Goal: Task Accomplishment & Management: Complete application form

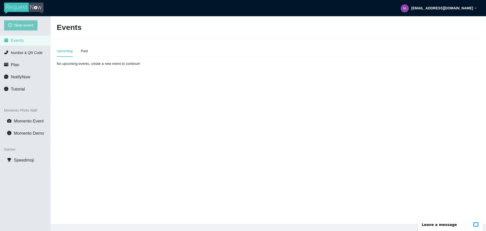
click at [6, 23] on button "New event" at bounding box center [20, 25] width 33 height 10
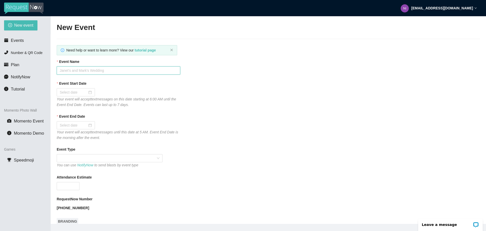
click at [85, 72] on input "Event Name" at bounding box center [119, 70] width 124 height 8
type input "Public Ice Skating"
click at [83, 89] on div at bounding box center [76, 92] width 38 height 8
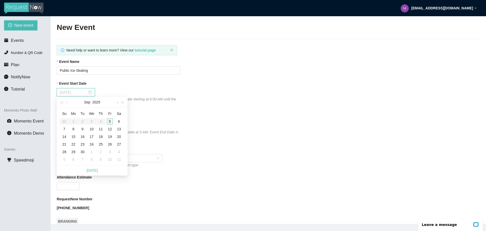
type input "09/05/2025"
click at [109, 121] on div "5" at bounding box center [110, 121] width 6 height 6
type input "09/06/2025"
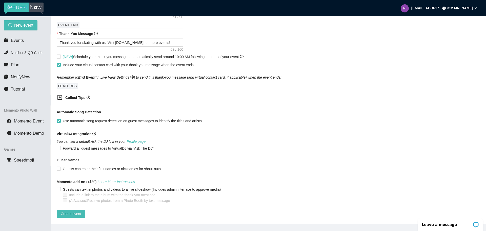
scroll to position [232, 0]
click at [73, 211] on span "Create event" at bounding box center [71, 214] width 20 height 6
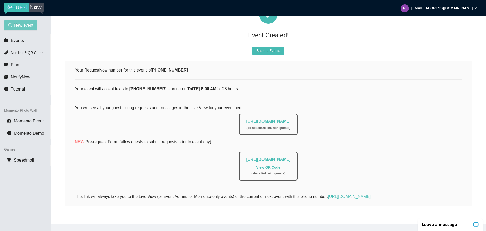
scroll to position [33, 0]
click at [14, 29] on button "New event" at bounding box center [20, 25] width 33 height 10
type textarea "https://virtualdj.com/ask/DJ_Spinz"
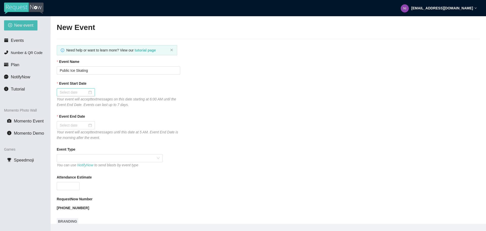
click at [90, 93] on div at bounding box center [76, 92] width 32 height 6
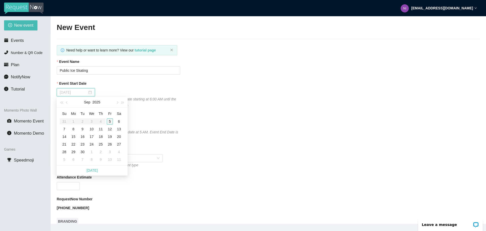
scroll to position [0, 0]
type input "09/06/2025"
click at [116, 123] on div "6" at bounding box center [119, 121] width 6 height 6
type input "09/07/2025"
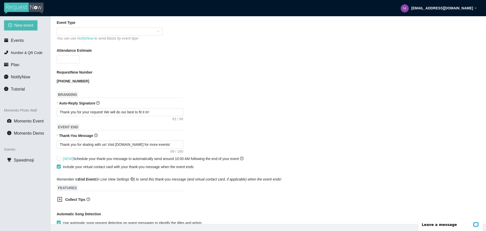
scroll to position [228, 0]
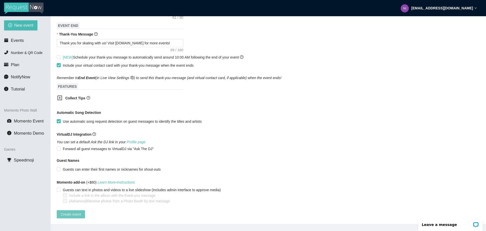
click at [78, 215] on span "Create event" at bounding box center [71, 214] width 20 height 6
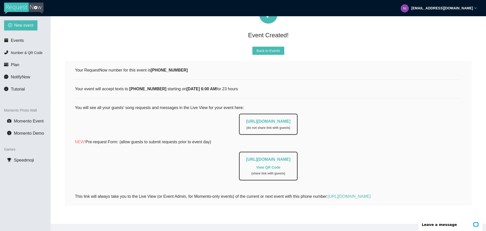
scroll to position [33, 0]
click at [21, 25] on span "New event" at bounding box center [23, 25] width 19 height 6
type textarea "https://virtualdj.com/ask/DJ_Spinz"
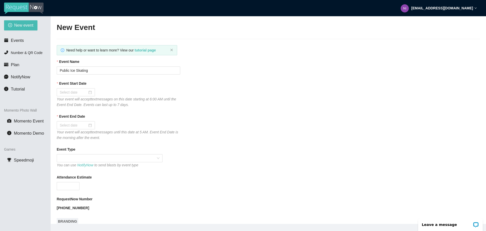
scroll to position [0, 0]
click at [89, 92] on div at bounding box center [76, 92] width 32 height 6
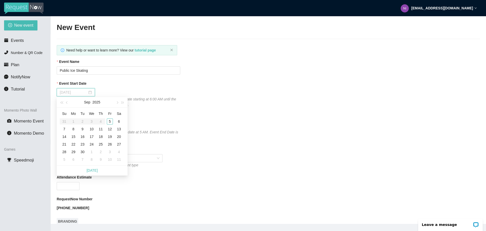
type input "09/14/2025"
type input "09/07/2025"
click at [65, 129] on div "7" at bounding box center [64, 129] width 6 height 6
type input "09/08/2025"
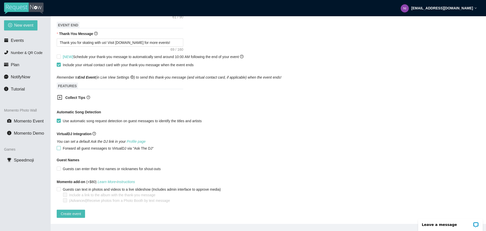
scroll to position [232, 0]
click at [79, 213] on button "Create event" at bounding box center [71, 213] width 28 height 8
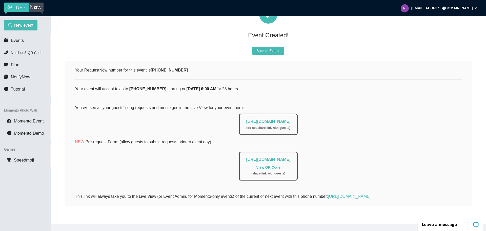
scroll to position [33, 0]
click at [38, 27] on div "New event Events Number & QR Code Plan NotifyNow Tutorial Momento Photo Wall Mo…" at bounding box center [25, 131] width 51 height 231
click at [25, 27] on span "New event" at bounding box center [23, 25] width 19 height 6
type textarea "https://virtualdj.com/ask/DJ_Spinz"
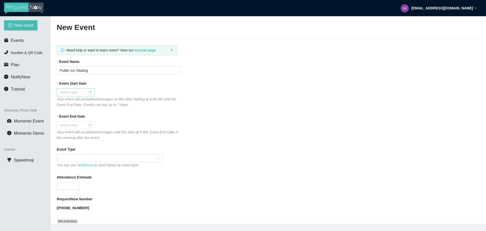
click at [91, 92] on div at bounding box center [76, 92] width 32 height 6
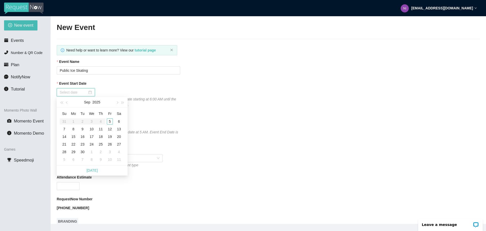
scroll to position [0, 0]
type input "09/08/2025"
click at [73, 129] on div "8" at bounding box center [73, 129] width 6 height 6
type input "09/09/2025"
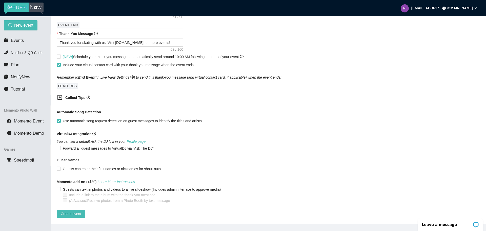
scroll to position [232, 0]
click at [79, 212] on span "Create event" at bounding box center [71, 214] width 20 height 6
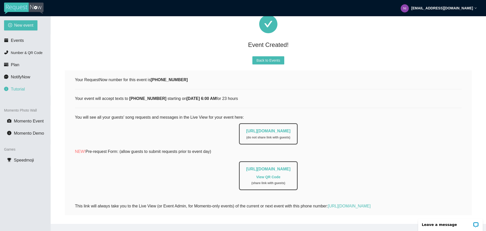
scroll to position [8, 0]
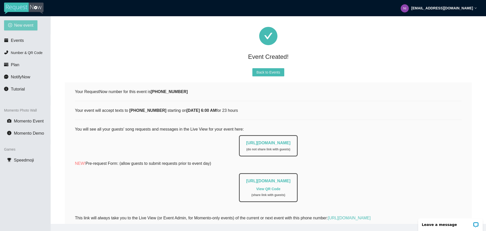
click at [17, 27] on span "New event" at bounding box center [23, 25] width 19 height 6
type textarea "https://virtualdj.com/ask/DJ_Spinz"
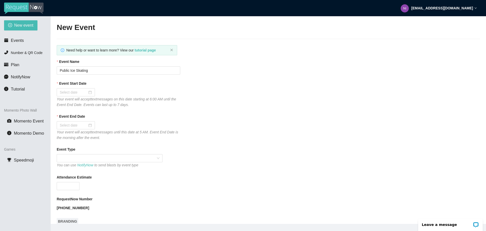
scroll to position [0, 0]
click at [89, 93] on div at bounding box center [76, 92] width 32 height 6
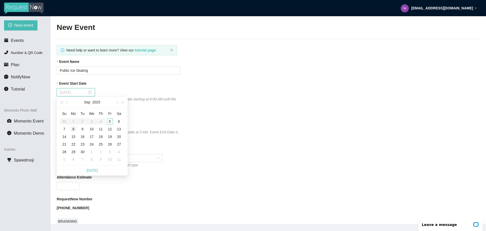
type input "09/08/2025"
click at [75, 130] on div "8" at bounding box center [73, 129] width 6 height 6
type input "09/09/2025"
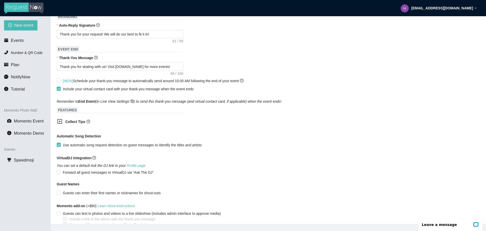
scroll to position [232, 0]
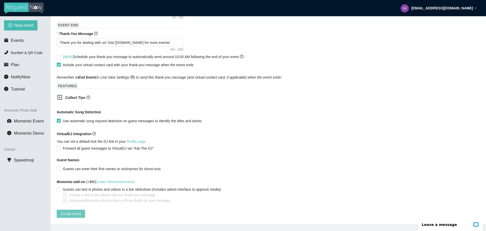
click at [80, 211] on span "Create event" at bounding box center [71, 214] width 20 height 6
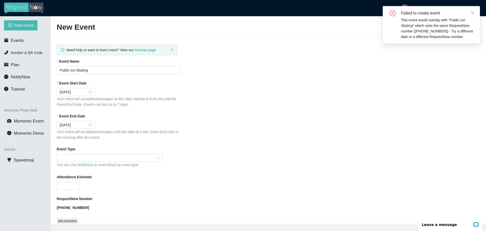
scroll to position [0, 0]
click at [91, 95] on div "09/08/2025" at bounding box center [76, 92] width 38 height 8
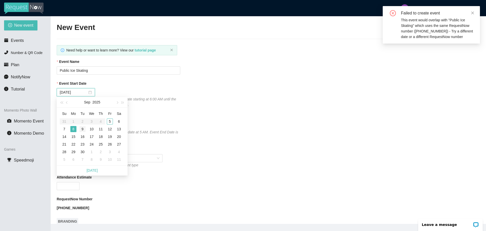
type input "09/09/2025"
click at [85, 128] on div "9" at bounding box center [83, 129] width 6 height 6
type input "09/10/2025"
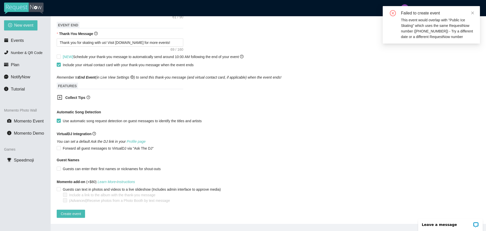
scroll to position [232, 0]
click at [71, 212] on span "Create event" at bounding box center [71, 214] width 20 height 6
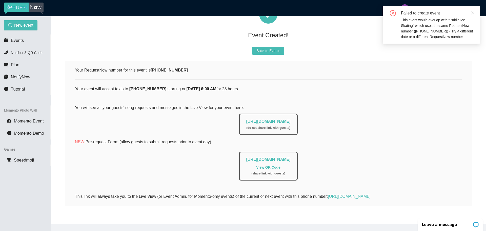
scroll to position [33, 0]
click at [473, 13] on icon "close" at bounding box center [473, 12] width 3 height 3
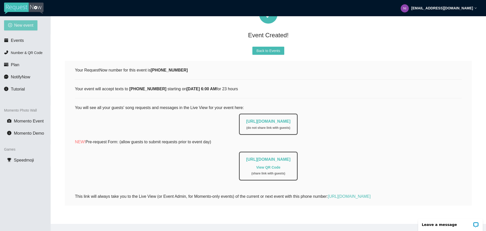
click at [10, 28] on span "plus-circle" at bounding box center [10, 25] width 4 height 5
type textarea "https://virtualdj.com/ask/DJ_Spinz"
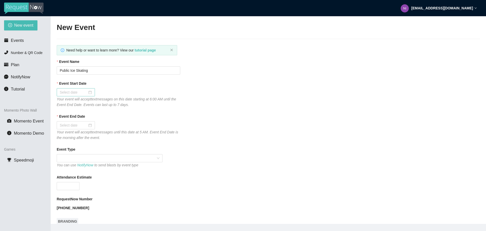
click at [91, 95] on div at bounding box center [76, 92] width 38 height 8
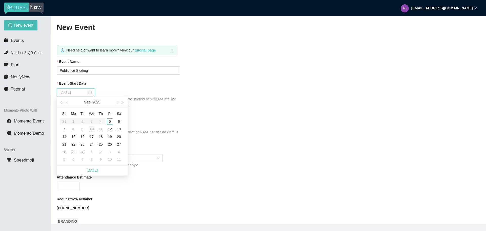
type input "09/10/2025"
click at [90, 129] on div "10" at bounding box center [92, 129] width 6 height 6
type input "09/11/2025"
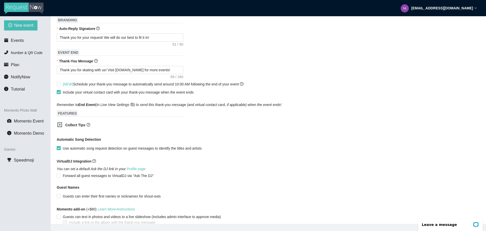
scroll to position [232, 0]
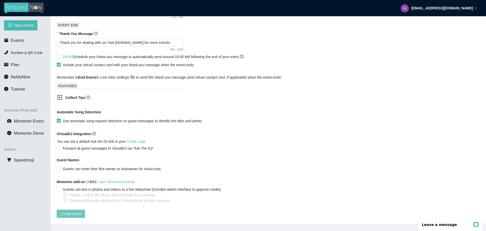
click at [82, 211] on button "Create event" at bounding box center [71, 213] width 28 height 8
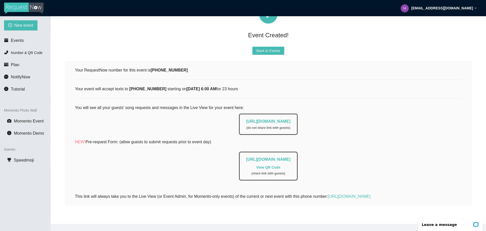
scroll to position [33, 0]
click at [26, 30] on button "New event" at bounding box center [20, 25] width 33 height 10
type textarea "https://virtualdj.com/ask/DJ_Spinz"
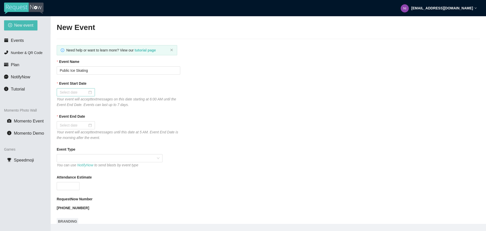
click at [89, 93] on div at bounding box center [76, 92] width 32 height 6
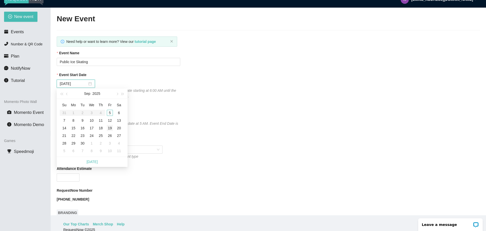
scroll to position [16, 0]
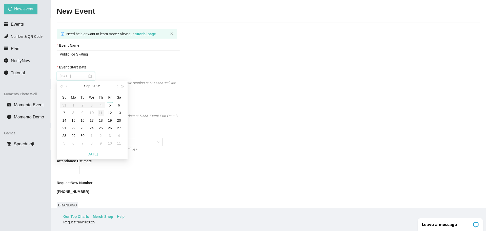
type input "09/11/2025"
click at [103, 112] on div "11" at bounding box center [101, 113] width 6 height 6
type input "09/12/2025"
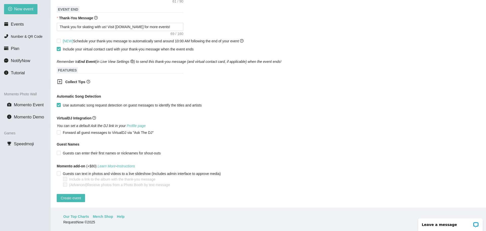
scroll to position [232, 0]
click at [73, 195] on span "Create event" at bounding box center [71, 198] width 20 height 6
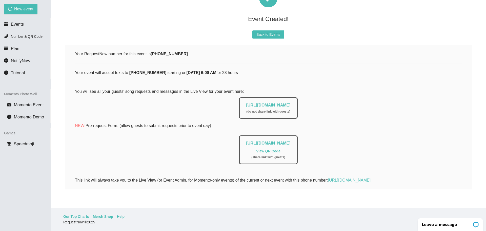
scroll to position [33, 0]
click at [28, 10] on span "New event" at bounding box center [23, 9] width 19 height 6
type textarea "https://virtualdj.com/ask/DJ_Spinz"
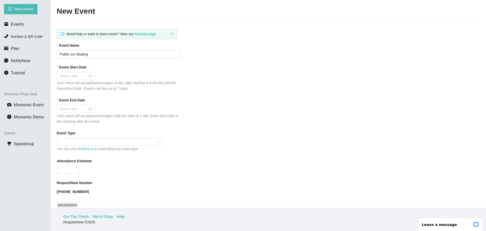
scroll to position [0, 0]
click at [89, 74] on div at bounding box center [76, 76] width 32 height 6
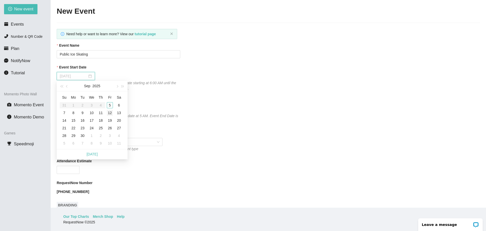
type input "09/12/2025"
click at [108, 111] on div "12" at bounding box center [110, 113] width 6 height 6
type input "09/13/2025"
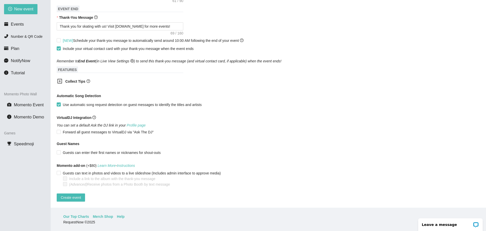
scroll to position [232, 0]
click at [78, 197] on button "Create event" at bounding box center [71, 197] width 28 height 8
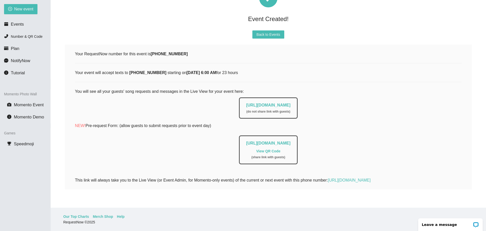
scroll to position [33, 0]
click at [20, 9] on span "New event" at bounding box center [23, 9] width 19 height 6
type textarea "https://virtualdj.com/ask/DJ_Spinz"
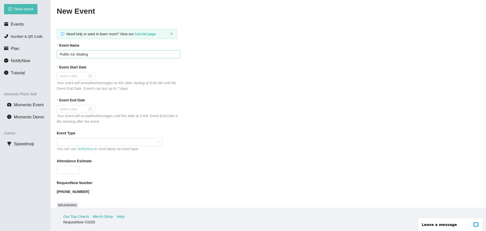
scroll to position [0, 0]
click at [89, 76] on div at bounding box center [76, 76] width 32 height 6
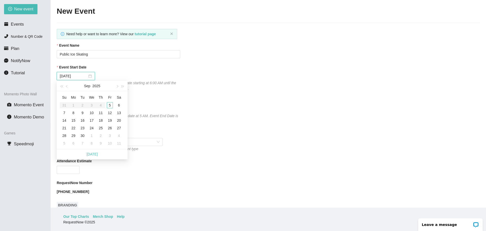
type input "10/11/2025"
type input "09/12/2025"
click at [109, 113] on div "12" at bounding box center [110, 113] width 6 height 6
type input "09/13/2025"
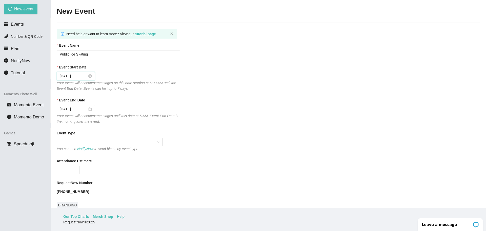
click at [88, 79] on div "09/12/2025" at bounding box center [76, 76] width 32 height 6
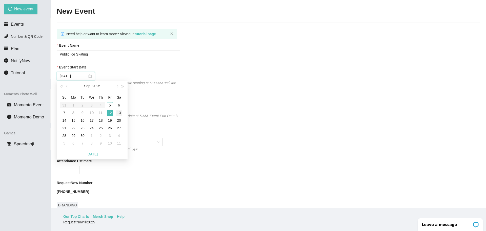
type input "09/13/2025"
click at [120, 114] on div "13" at bounding box center [119, 113] width 6 height 6
type input "09/14/2025"
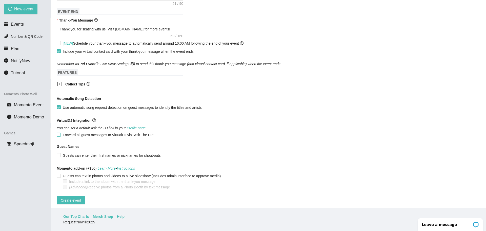
scroll to position [232, 0]
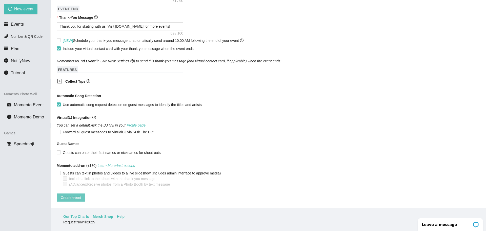
click at [75, 197] on button "Create event" at bounding box center [71, 197] width 28 height 8
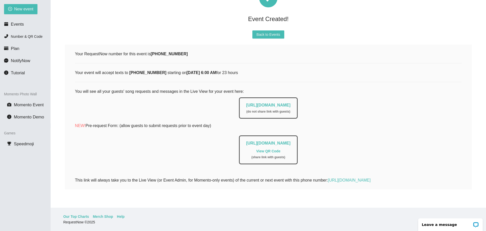
scroll to position [33, 0]
click at [26, 13] on button "New event" at bounding box center [20, 9] width 33 height 10
type textarea "https://virtualdj.com/ask/DJ_Spinz"
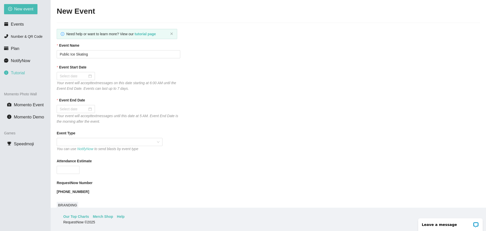
scroll to position [0, 0]
click at [88, 75] on div at bounding box center [76, 76] width 32 height 6
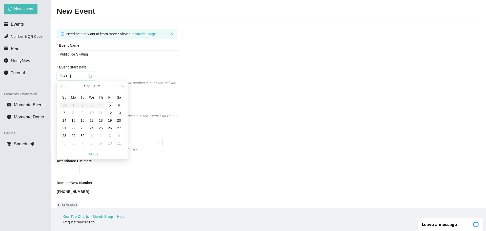
type input "10/03/2025"
type input "09/14/2025"
click at [67, 119] on div "14" at bounding box center [64, 120] width 6 height 6
type input "09/15/2025"
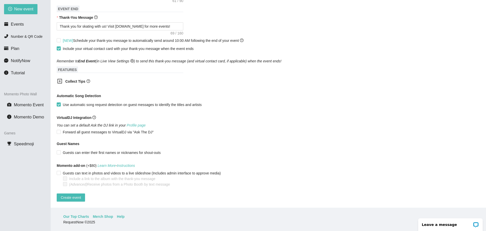
scroll to position [232, 0]
click at [80, 195] on span "Create event" at bounding box center [71, 198] width 20 height 6
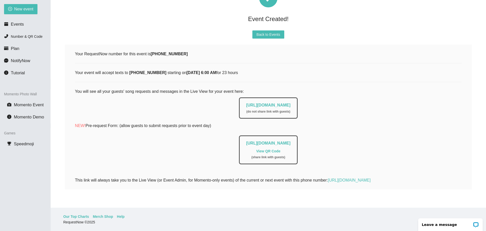
scroll to position [33, 0]
click at [25, 13] on button "New event" at bounding box center [20, 9] width 33 height 10
type textarea "https://virtualdj.com/ask/DJ_Spinz"
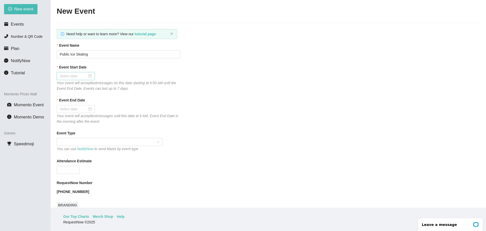
scroll to position [0, 0]
click at [89, 76] on div at bounding box center [76, 76] width 32 height 6
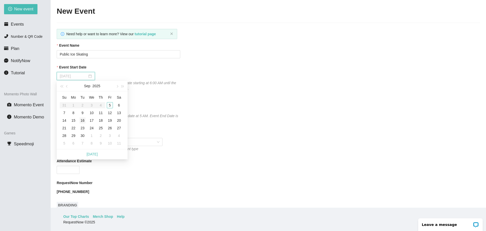
type input "09/16/2025"
click at [85, 120] on div "16" at bounding box center [83, 120] width 6 height 6
type input "09/17/2025"
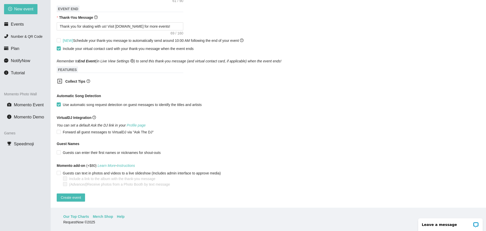
scroll to position [232, 0]
click at [83, 196] on button "Create event" at bounding box center [71, 197] width 28 height 8
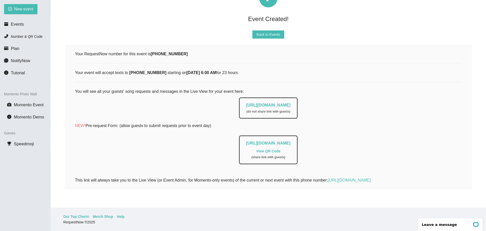
scroll to position [33, 0]
click at [34, 13] on button "New event" at bounding box center [20, 9] width 33 height 10
type textarea "https://virtualdj.com/ask/DJ_Spinz"
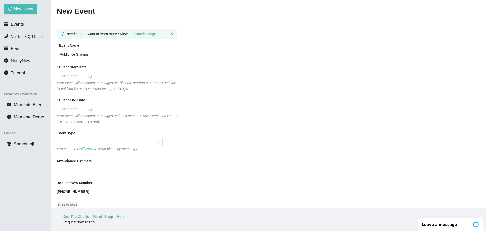
scroll to position [0, 0]
click at [88, 76] on div at bounding box center [76, 76] width 32 height 6
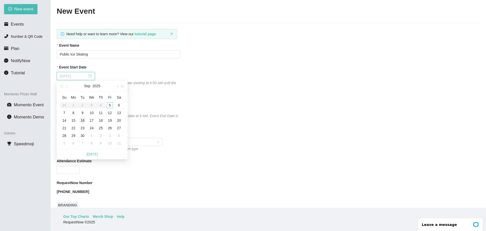
type input "09/16/2025"
click at [83, 120] on div "16" at bounding box center [83, 120] width 6 height 6
type input "09/17/2025"
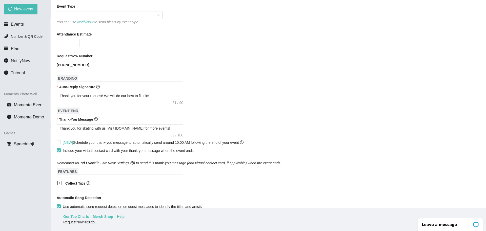
scroll to position [228, 0]
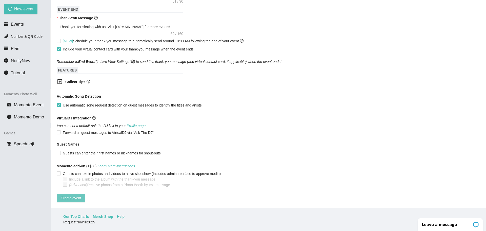
click at [75, 195] on span "Create event" at bounding box center [71, 198] width 20 height 6
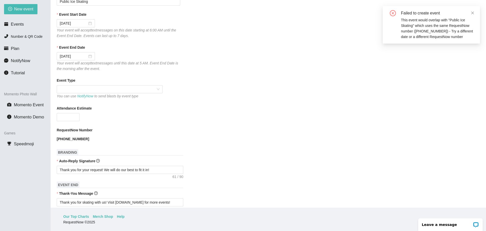
scroll to position [0, 0]
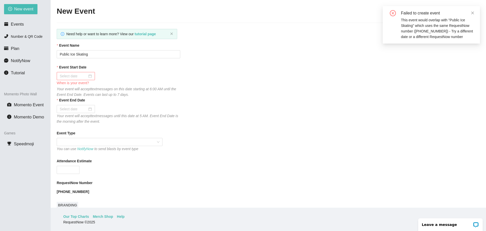
click at [91, 76] on div at bounding box center [76, 76] width 32 height 6
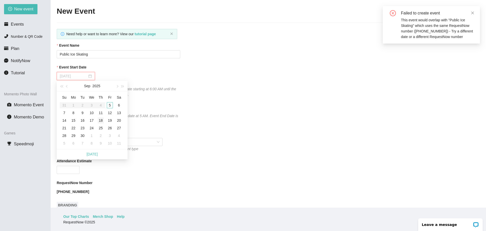
type input "09/18/2025"
click at [100, 120] on div "18" at bounding box center [101, 120] width 6 height 6
type input "09/19/2025"
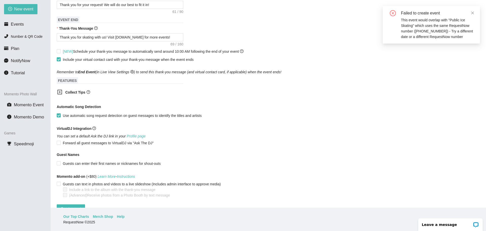
scroll to position [232, 0]
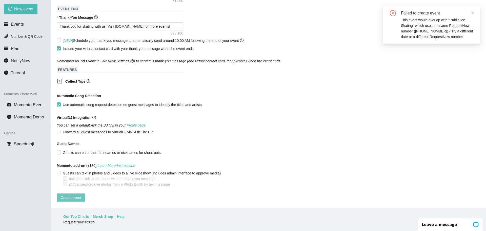
click at [75, 195] on span "Create event" at bounding box center [71, 198] width 20 height 6
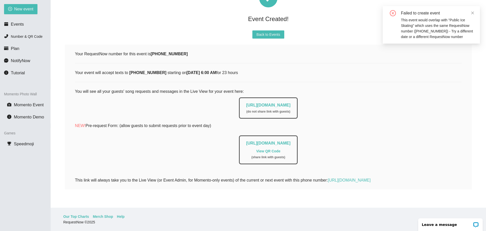
scroll to position [33, 0]
click at [25, 23] on li "Events" at bounding box center [25, 24] width 50 height 10
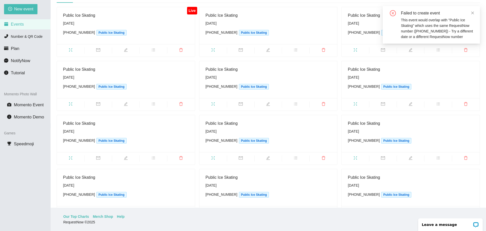
scroll to position [51, 0]
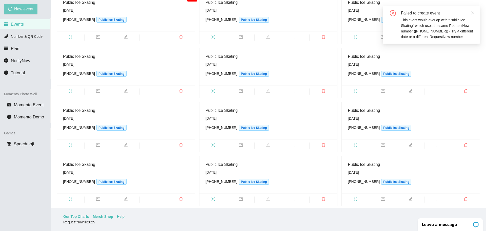
click at [15, 7] on span "New event" at bounding box center [23, 9] width 19 height 6
type textarea "https://virtualdj.com/ask/DJ_Spinz"
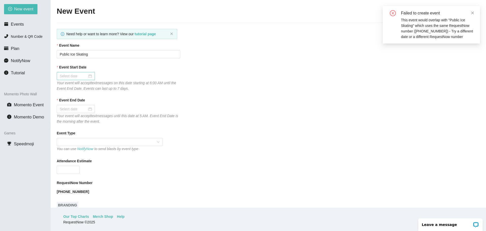
click at [89, 74] on div at bounding box center [76, 76] width 32 height 6
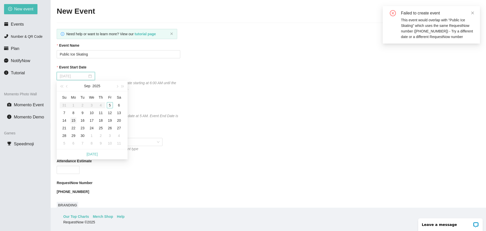
type input "09/15/2025"
click at [78, 120] on td "15" at bounding box center [73, 121] width 9 height 8
type input "09/16/2025"
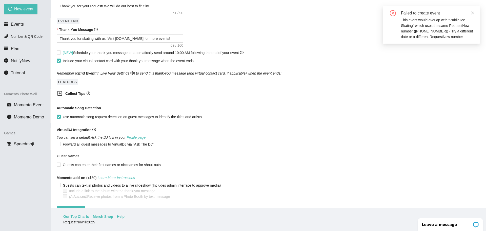
scroll to position [228, 0]
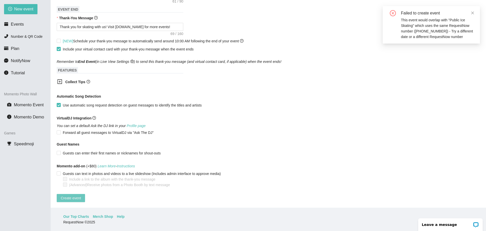
click at [82, 196] on button "Create event" at bounding box center [71, 198] width 28 height 8
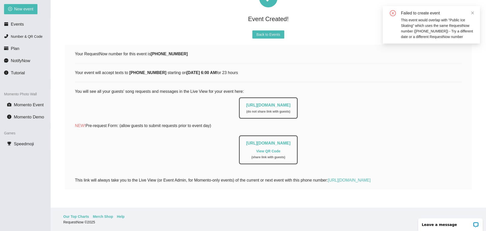
scroll to position [33, 0]
click at [22, 10] on span "New event" at bounding box center [23, 9] width 19 height 6
type textarea "https://virtualdj.com/ask/DJ_Spinz"
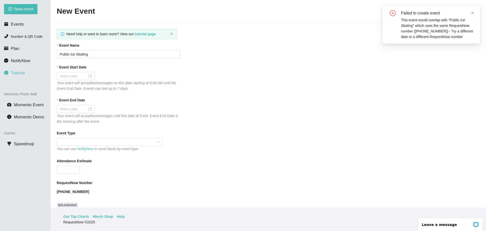
scroll to position [0, 0]
click at [88, 79] on div at bounding box center [76, 76] width 32 height 6
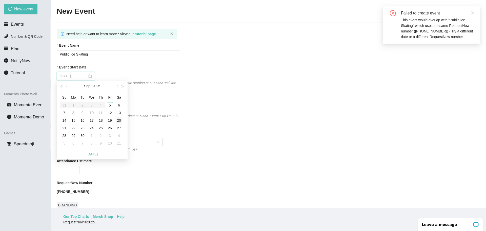
type input "09/20/2025"
type input "09/17/2025"
click at [92, 121] on div "17" at bounding box center [92, 120] width 6 height 6
type input "09/18/2025"
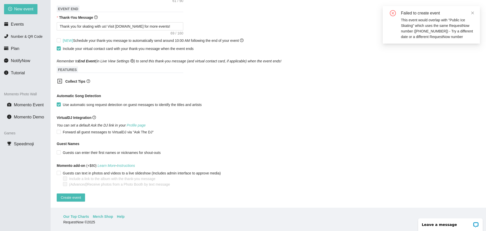
scroll to position [232, 0]
click at [77, 196] on span "Create event" at bounding box center [71, 198] width 20 height 6
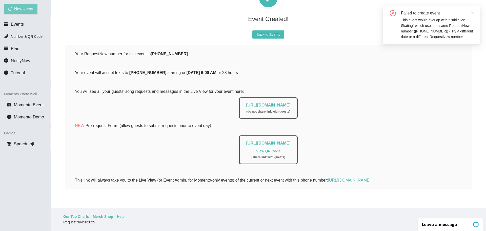
click at [9, 7] on button "New event" at bounding box center [20, 9] width 33 height 10
type textarea "https://virtualdj.com/ask/DJ_Spinz"
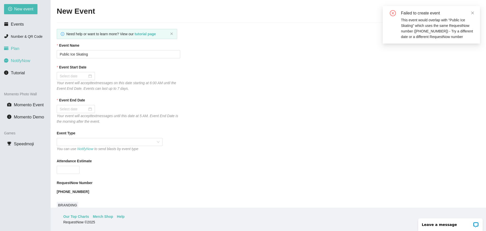
scroll to position [0, 0]
click at [91, 78] on div at bounding box center [76, 76] width 32 height 6
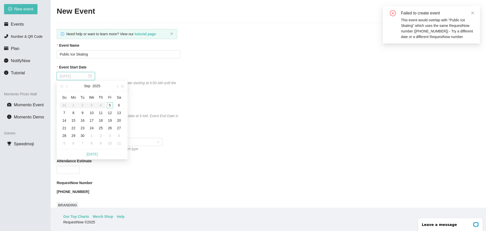
type input "09/20/2025"
click at [119, 121] on div "20" at bounding box center [119, 120] width 6 height 6
type input "09/21/2025"
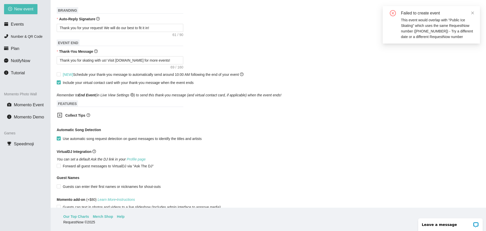
scroll to position [232, 0]
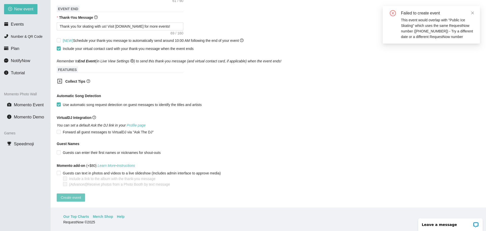
click at [67, 195] on span "Create event" at bounding box center [71, 198] width 20 height 6
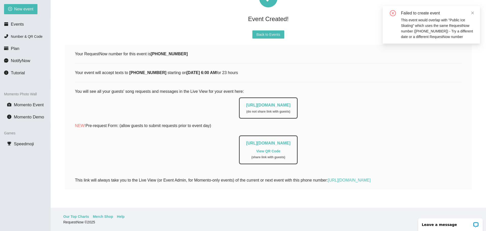
scroll to position [33, 0]
click at [26, 11] on span "New event" at bounding box center [23, 9] width 19 height 6
type textarea "https://virtualdj.com/ask/DJ_Spinz"
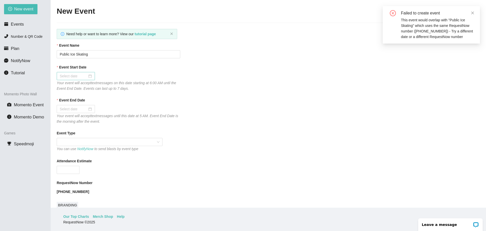
scroll to position [0, 0]
click at [91, 77] on div at bounding box center [76, 76] width 32 height 6
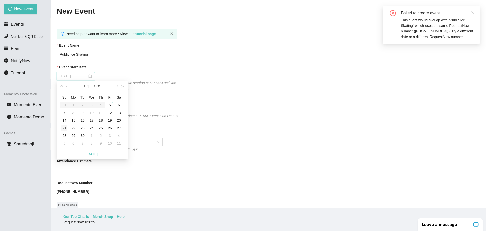
type input "09/21/2025"
click at [65, 127] on div "21" at bounding box center [64, 128] width 6 height 6
type input "09/22/2025"
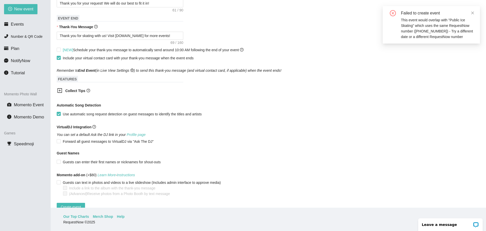
scroll to position [232, 0]
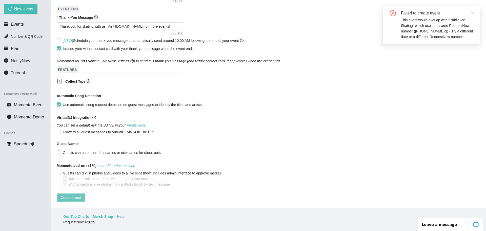
drag, startPoint x: 82, startPoint y: 195, endPoint x: 81, endPoint y: 188, distance: 7.2
click at [81, 195] on button "Create event" at bounding box center [71, 197] width 28 height 8
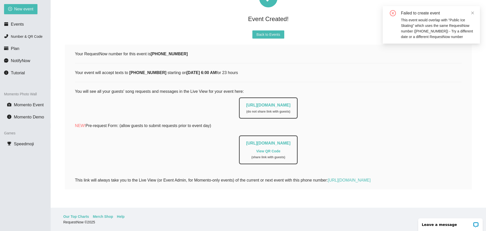
scroll to position [33, 0]
click at [25, 10] on span "New event" at bounding box center [23, 9] width 19 height 6
type textarea "https://virtualdj.com/ask/DJ_Spinz"
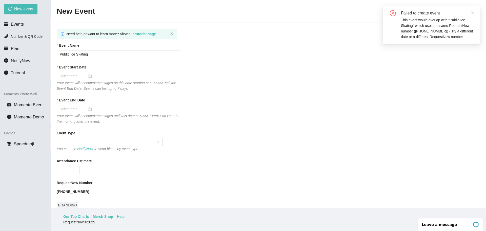
scroll to position [0, 0]
click at [90, 77] on div at bounding box center [76, 76] width 32 height 6
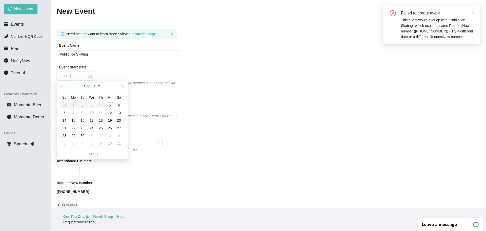
type input "10/09/2025"
type input "09/21/2025"
click at [66, 129] on div "21" at bounding box center [64, 128] width 6 height 6
type input "09/22/2025"
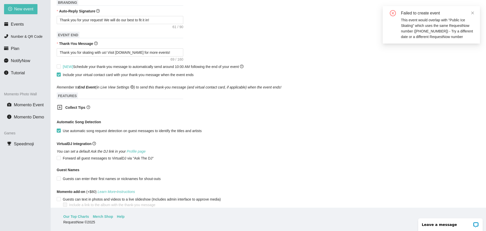
scroll to position [232, 0]
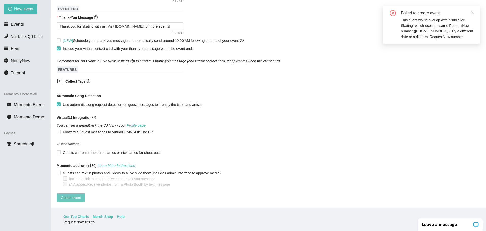
click at [82, 196] on button "Create event" at bounding box center [71, 197] width 28 height 8
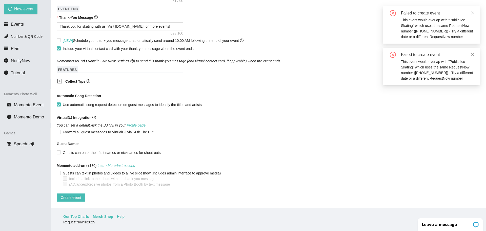
click at [475, 54] on div "Failed to create event This event would overlap with "Public Ice Skating" which…" at bounding box center [431, 66] width 97 height 37
click at [474, 56] on icon "close" at bounding box center [473, 55] width 4 height 4
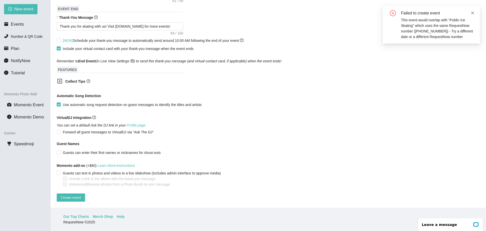
click at [473, 13] on icon "close" at bounding box center [473, 13] width 4 height 4
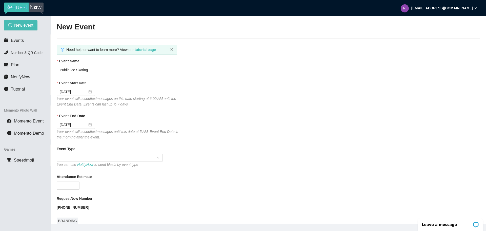
scroll to position [0, 0]
click at [90, 92] on div at bounding box center [76, 92] width 32 height 6
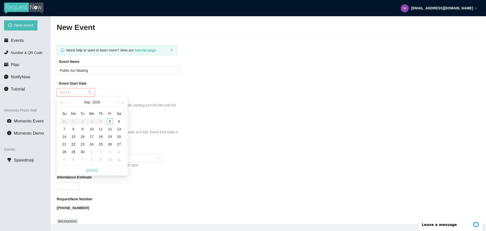
type input "09/22/2025"
click at [75, 142] on div "22" at bounding box center [73, 144] width 6 height 6
type input "09/23/2025"
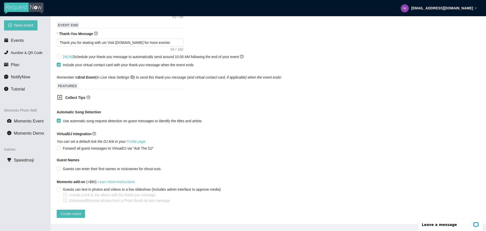
scroll to position [232, 0]
click at [69, 211] on span "Create event" at bounding box center [71, 214] width 20 height 6
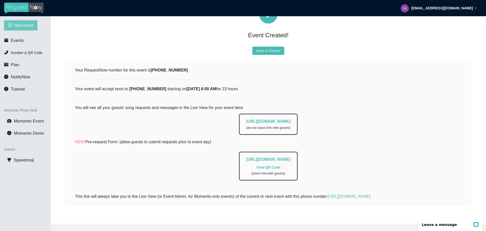
click at [15, 30] on button "New event" at bounding box center [20, 25] width 33 height 10
type textarea "https://virtualdj.com/ask/DJ_Spinz"
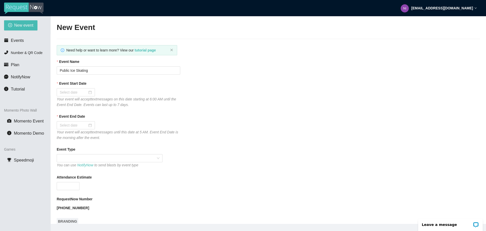
scroll to position [0, 0]
click at [90, 92] on div at bounding box center [76, 92] width 32 height 6
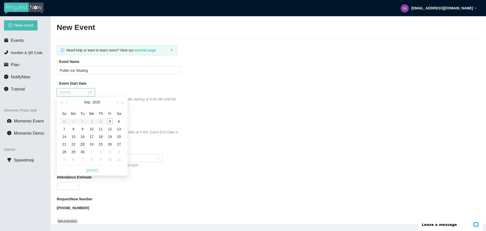
type input "09/23/2025"
click at [83, 143] on div "23" at bounding box center [83, 144] width 6 height 6
type input "09/24/2025"
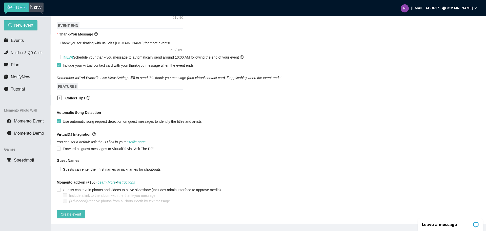
scroll to position [232, 0]
click at [68, 211] on span "Create event" at bounding box center [71, 214] width 20 height 6
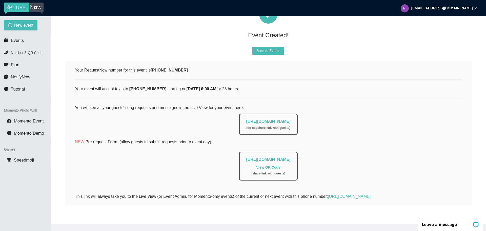
scroll to position [33, 0]
click at [19, 23] on span "New event" at bounding box center [23, 25] width 19 height 6
type textarea "https://virtualdj.com/ask/DJ_Spinz"
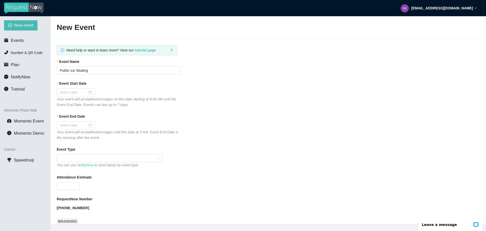
scroll to position [0, 0]
click at [88, 92] on div at bounding box center [76, 92] width 32 height 6
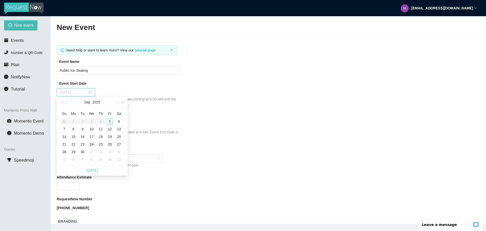
type input "09/24/2025"
click at [90, 144] on div "24" at bounding box center [92, 144] width 6 height 6
type input "09/25/2025"
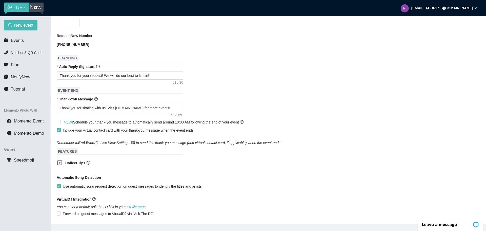
scroll to position [228, 0]
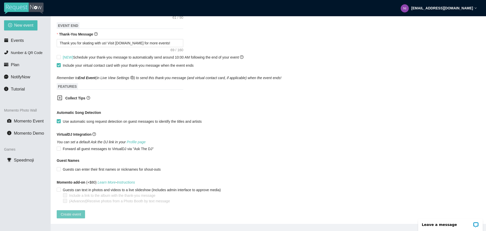
click at [68, 213] on span "Create event" at bounding box center [71, 214] width 20 height 6
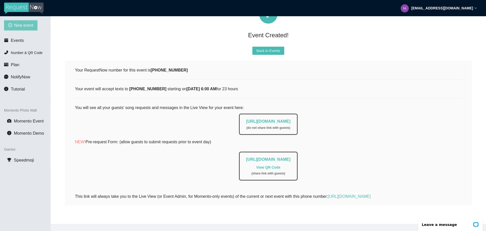
click at [20, 25] on span "New event" at bounding box center [23, 25] width 19 height 6
type textarea "https://virtualdj.com/ask/DJ_Spinz"
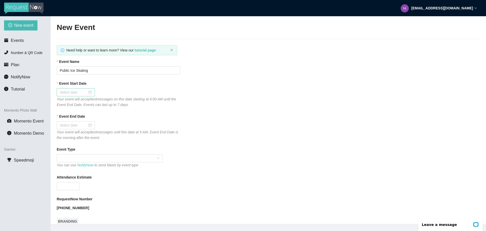
scroll to position [0, 0]
click at [89, 92] on div at bounding box center [76, 92] width 32 height 6
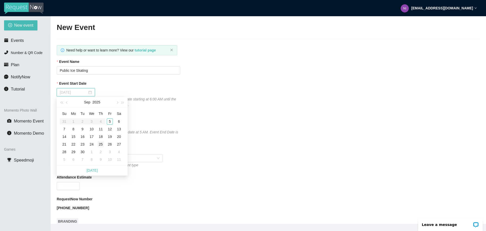
type input "09/25/2025"
click at [102, 146] on div "25" at bounding box center [101, 144] width 6 height 6
type input "09/26/2025"
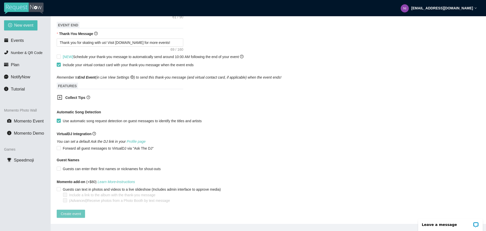
scroll to position [232, 0]
click at [77, 212] on span "Create event" at bounding box center [71, 214] width 20 height 6
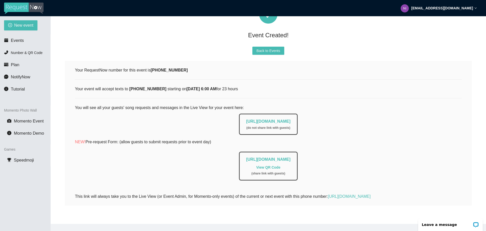
scroll to position [33, 0]
click at [9, 28] on button "New event" at bounding box center [20, 25] width 33 height 10
type textarea "https://virtualdj.com/ask/DJ_Spinz"
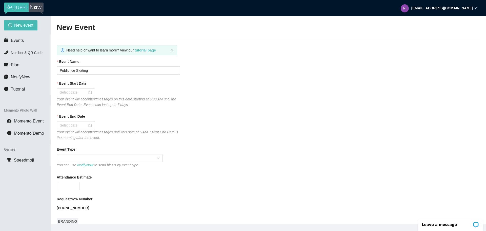
scroll to position [0, 0]
click at [89, 93] on div at bounding box center [76, 92] width 32 height 6
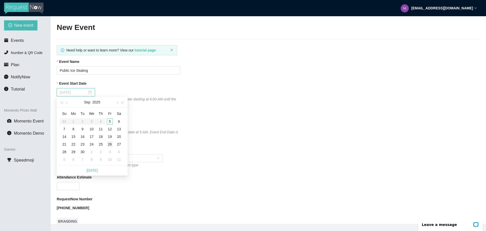
type input "09/26/2025"
click at [108, 145] on div "26" at bounding box center [110, 144] width 6 height 6
type input "09/27/2025"
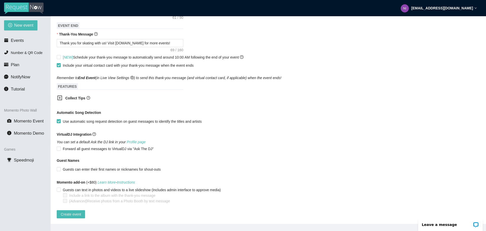
scroll to position [232, 0]
click at [80, 212] on span "Create event" at bounding box center [71, 214] width 20 height 6
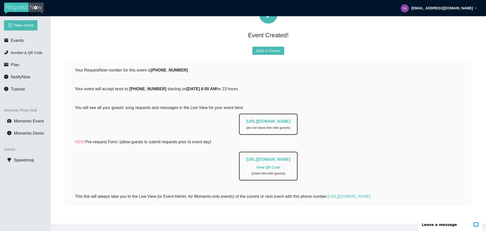
scroll to position [33, 0]
click at [31, 28] on span "New event" at bounding box center [23, 25] width 19 height 6
type textarea "https://virtualdj.com/ask/DJ_Spinz"
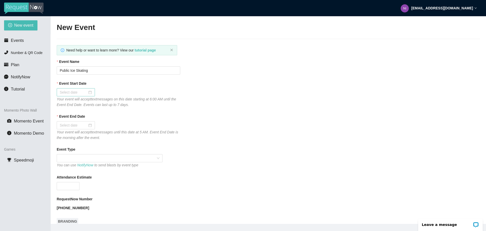
scroll to position [0, 0]
click at [89, 93] on div at bounding box center [76, 92] width 32 height 6
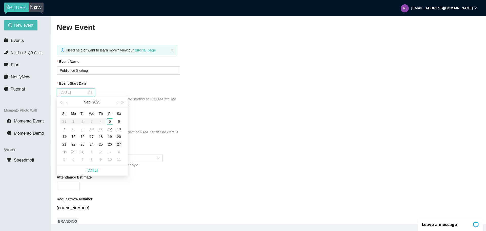
type input "09/27/2025"
click at [118, 144] on div "27" at bounding box center [119, 144] width 6 height 6
type input "09/28/2025"
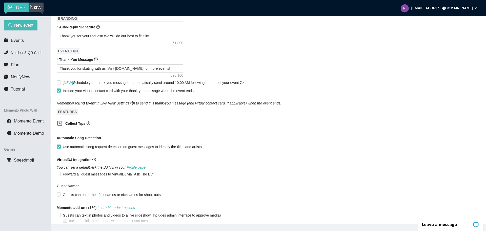
scroll to position [232, 0]
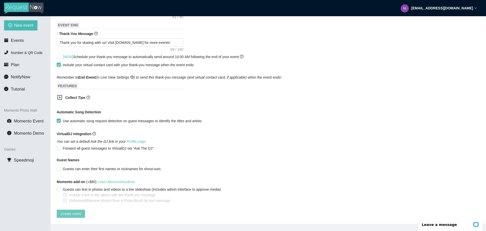
click at [82, 209] on button "Create event" at bounding box center [71, 213] width 28 height 8
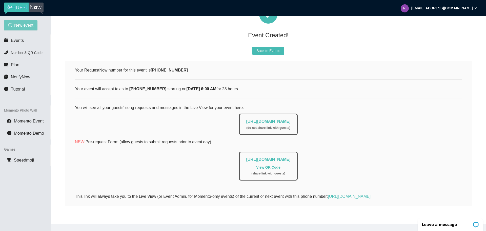
click at [36, 28] on button "New event" at bounding box center [20, 25] width 33 height 10
type textarea "https://virtualdj.com/ask/DJ_Spinz"
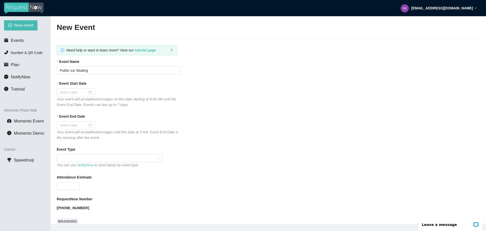
scroll to position [0, 0]
click at [91, 93] on div at bounding box center [76, 92] width 32 height 6
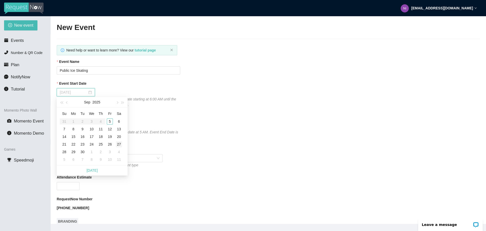
type input "09/27/2025"
click at [123, 145] on td "27" at bounding box center [118, 144] width 9 height 8
type input "09/28/2025"
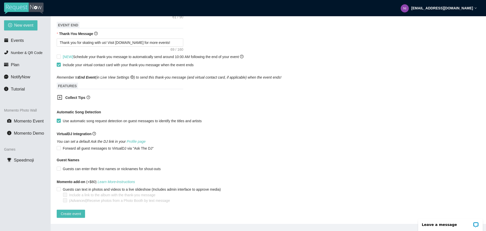
scroll to position [232, 0]
click at [81, 209] on button "Create event" at bounding box center [71, 213] width 28 height 8
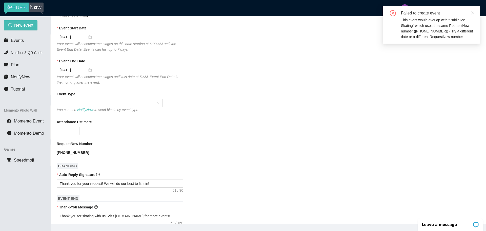
scroll to position [30, 0]
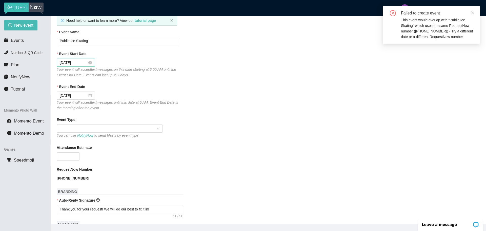
click at [88, 62] on div "09/27/2025" at bounding box center [76, 63] width 32 height 6
click at [90, 64] on div at bounding box center [76, 63] width 32 height 6
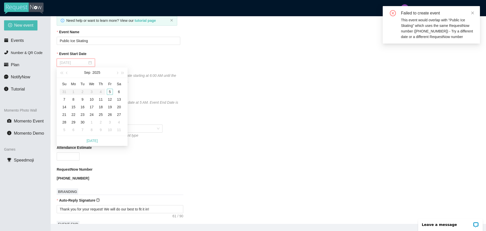
type input "10/06/2025"
type input "09/28/2025"
click at [63, 124] on div "28" at bounding box center [64, 122] width 6 height 6
type input "09/29/2025"
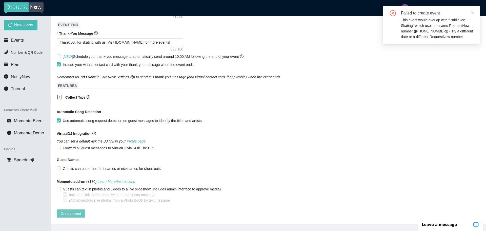
scroll to position [16, 0]
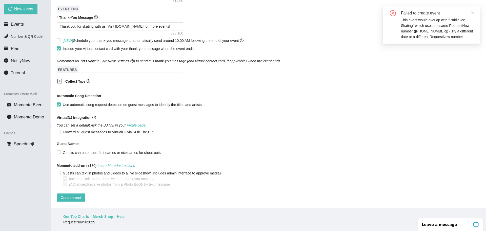
click at [70, 198] on main "New Event Need help or want to learn more? View our tutorial page Event Name Pu…" at bounding box center [269, 103] width 436 height 207
click at [70, 195] on span "Create event" at bounding box center [71, 198] width 20 height 6
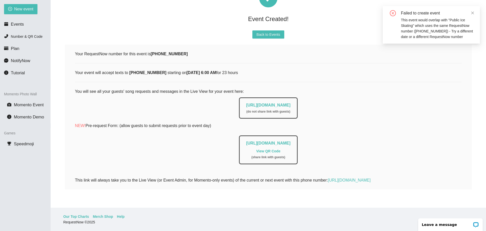
scroll to position [33, 0]
click at [10, 11] on icon "plus-circle" at bounding box center [10, 9] width 4 height 4
type textarea "https://virtualdj.com/ask/DJ_Spinz"
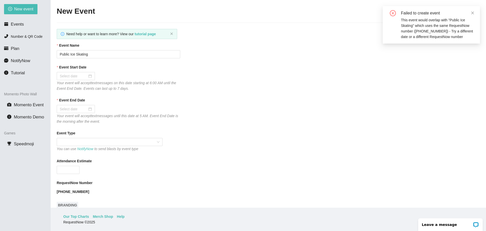
scroll to position [0, 0]
click at [89, 77] on div at bounding box center [76, 76] width 32 height 6
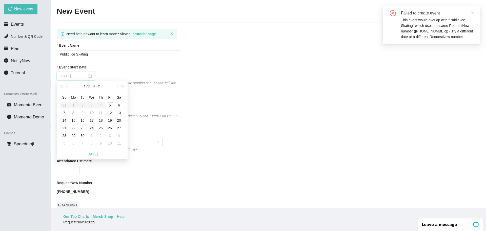
type input "09/24/2025"
type input "09/29/2025"
click at [71, 135] on div "29" at bounding box center [73, 135] width 6 height 6
type input "09/30/2025"
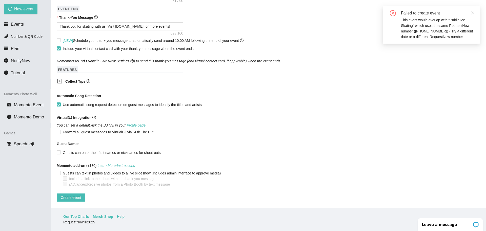
scroll to position [232, 0]
click at [75, 193] on button "Create event" at bounding box center [71, 197] width 28 height 8
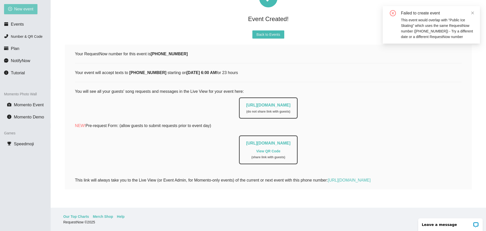
click at [23, 12] on span "New event" at bounding box center [23, 9] width 19 height 6
type textarea "https://virtualdj.com/ask/DJ_Spinz"
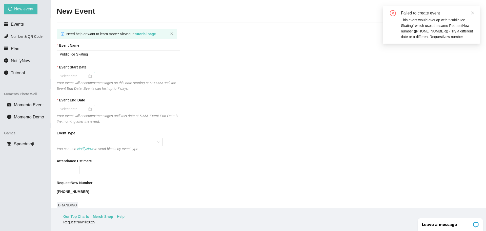
scroll to position [0, 0]
click at [91, 78] on div at bounding box center [76, 76] width 32 height 6
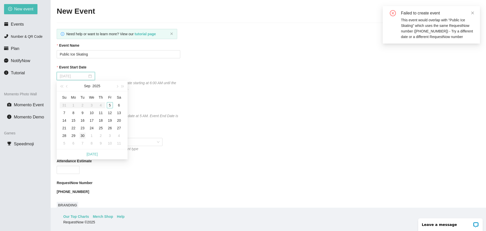
type input "09/30/2025"
click at [79, 137] on td "30" at bounding box center [82, 136] width 9 height 8
type input "10/01/2025"
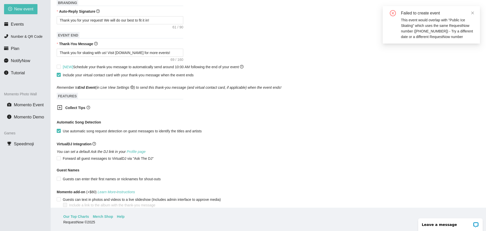
scroll to position [232, 0]
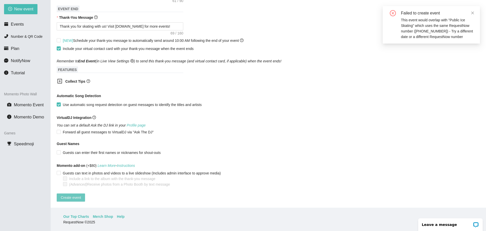
click at [77, 195] on span "Create event" at bounding box center [71, 198] width 20 height 6
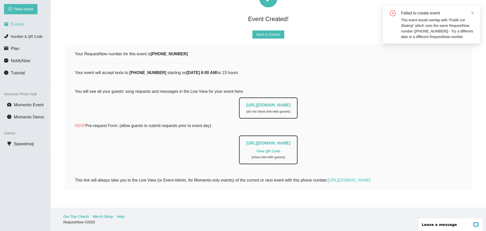
click at [10, 23] on span "Events" at bounding box center [14, 24] width 20 height 4
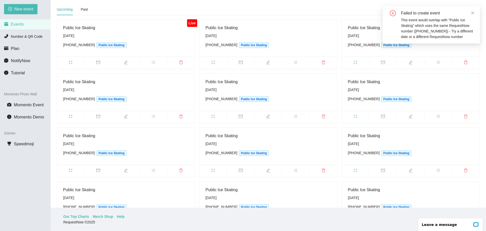
scroll to position [51, 0]
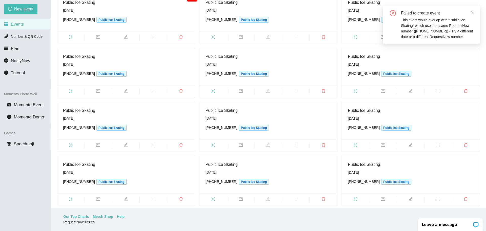
click at [474, 13] on icon "close" at bounding box center [473, 13] width 4 height 4
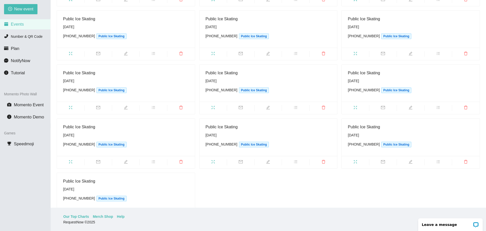
scroll to position [324, 0]
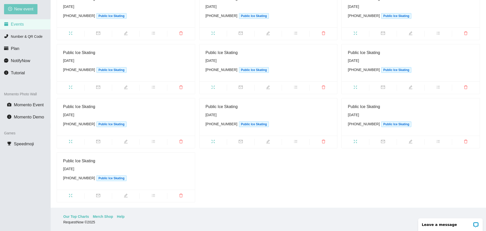
click at [28, 9] on span "New event" at bounding box center [23, 9] width 19 height 6
type textarea "https://virtualdj.com/ask/DJ_Spinz"
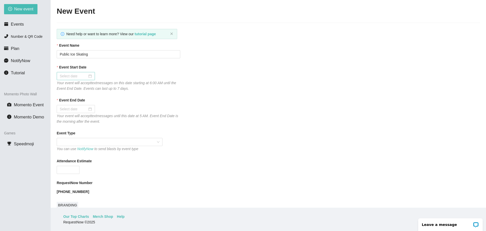
click at [91, 75] on div at bounding box center [76, 76] width 32 height 6
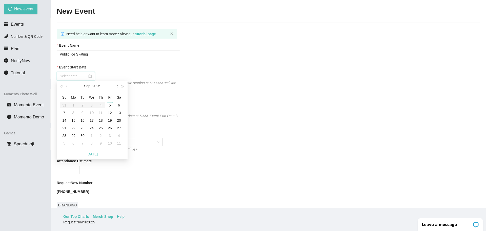
click at [116, 87] on span "button" at bounding box center [117, 86] width 3 height 3
type input "10/01/2025"
click at [90, 107] on div "1" at bounding box center [92, 105] width 6 height 6
type input "10/02/2025"
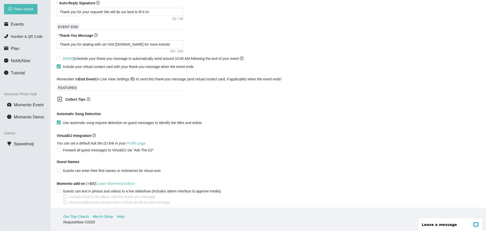
scroll to position [228, 0]
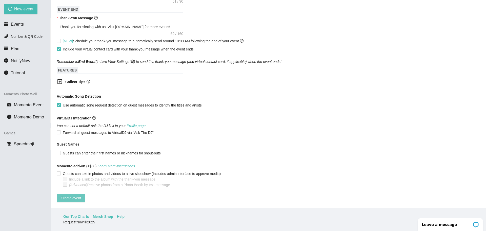
click at [83, 199] on button "Create event" at bounding box center [71, 198] width 28 height 8
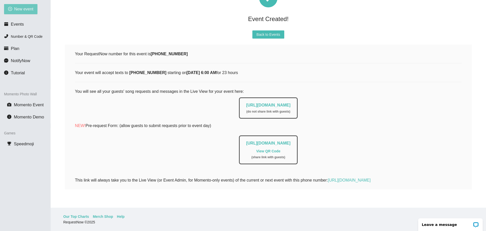
click at [26, 10] on span "New event" at bounding box center [23, 9] width 19 height 6
type textarea "https://virtualdj.com/ask/DJ_Spinz"
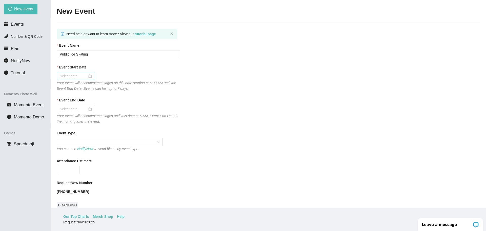
scroll to position [0, 0]
click at [90, 77] on div at bounding box center [76, 76] width 32 height 6
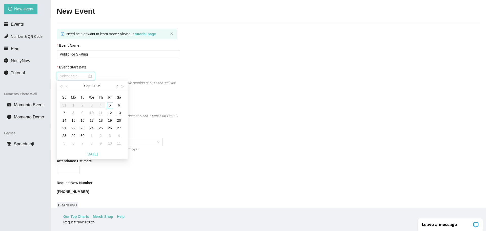
click at [119, 89] on button "button" at bounding box center [117, 86] width 6 height 10
type input "10/02/2025"
click at [103, 106] on div "2" at bounding box center [101, 105] width 6 height 6
type input "10/03/2025"
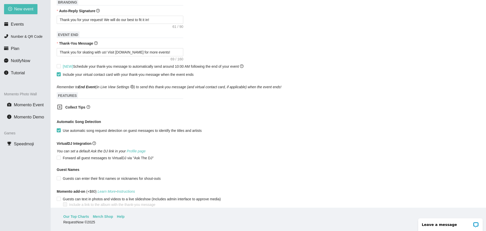
scroll to position [232, 0]
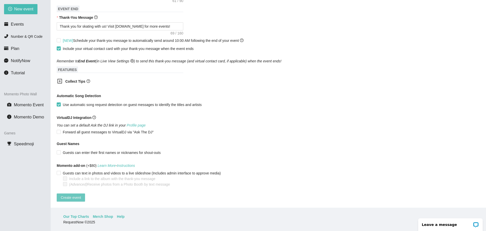
click at [82, 193] on button "Create event" at bounding box center [71, 197] width 28 height 8
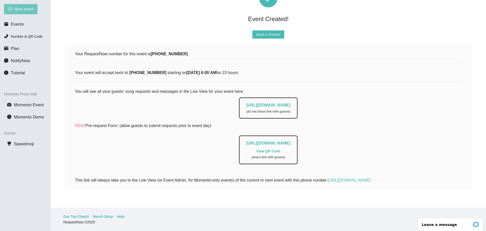
click at [23, 9] on span "New event" at bounding box center [23, 9] width 19 height 6
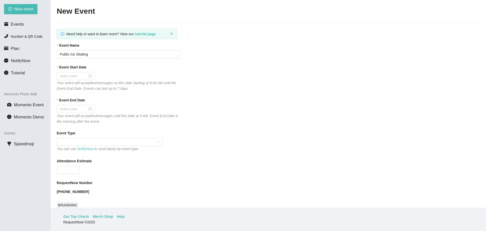
type textarea "https://virtualdj.com/ask/DJ_Spinz"
click at [92, 76] on div at bounding box center [76, 76] width 38 height 8
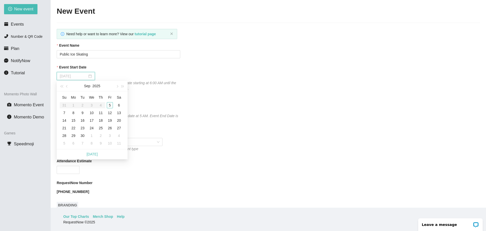
type input "09/06/2025"
click at [118, 87] on button "button" at bounding box center [117, 86] width 6 height 10
type input "10/04/2025"
click at [117, 106] on div "4" at bounding box center [119, 105] width 6 height 6
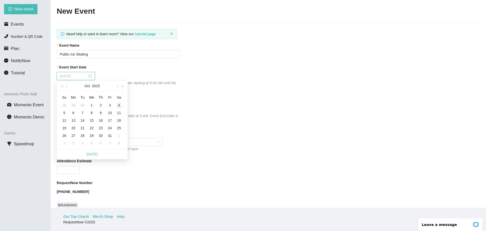
type input "10/05/2025"
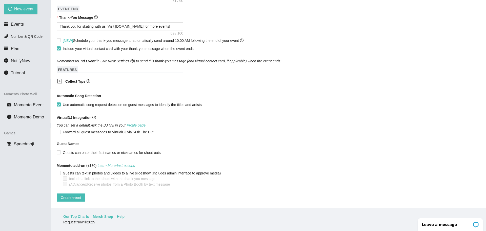
scroll to position [232, 0]
click at [80, 195] on span "Create event" at bounding box center [71, 198] width 20 height 6
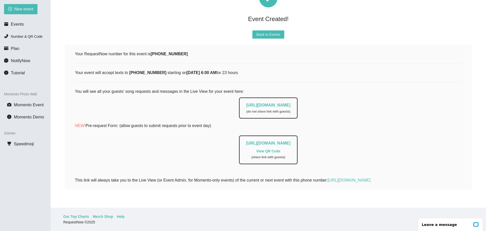
scroll to position [33, 0]
click at [37, 13] on button "New event" at bounding box center [20, 9] width 33 height 10
type textarea "https://virtualdj.com/ask/DJ_Spinz"
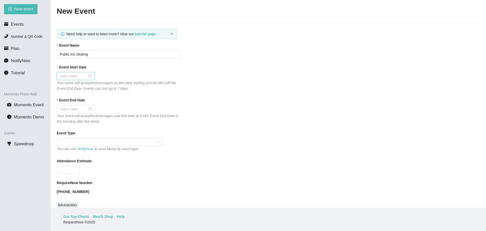
click at [93, 78] on div at bounding box center [76, 76] width 38 height 8
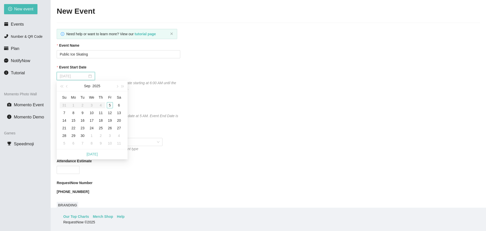
type input "09/06/2025"
click at [119, 88] on button "button" at bounding box center [117, 86] width 6 height 10
type input "10/05/2025"
click at [64, 115] on div "5" at bounding box center [64, 113] width 6 height 6
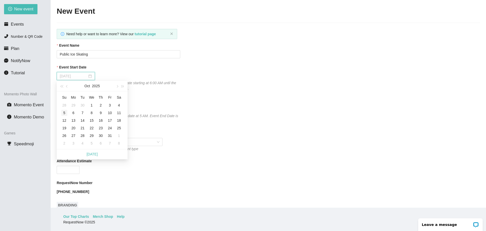
type input "10/06/2025"
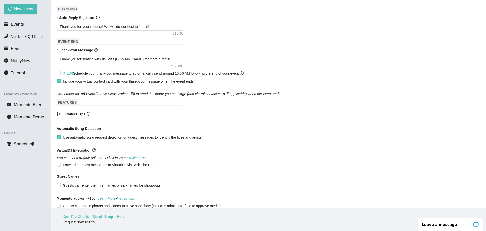
scroll to position [228, 0]
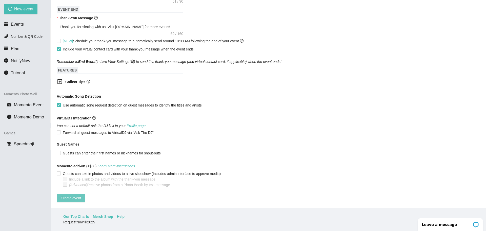
click at [64, 197] on span "Create event" at bounding box center [71, 198] width 20 height 6
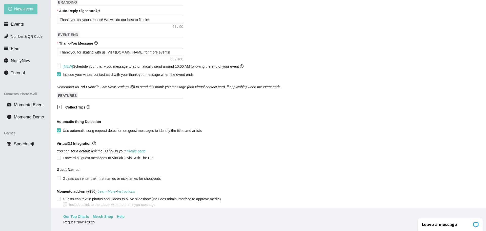
scroll to position [33, 0]
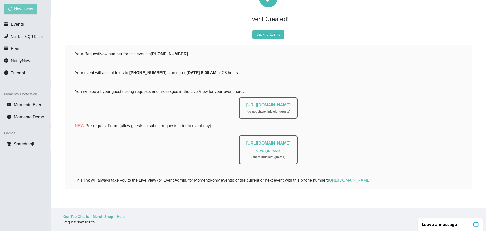
click at [25, 11] on span "New event" at bounding box center [23, 9] width 19 height 6
type textarea "https://virtualdj.com/ask/DJ_Spinz"
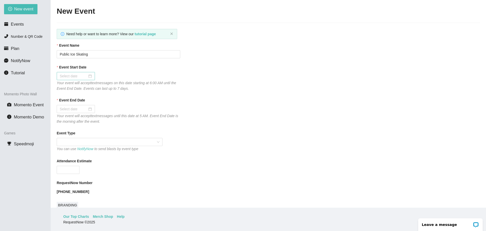
scroll to position [0, 0]
click at [91, 76] on div at bounding box center [76, 76] width 32 height 6
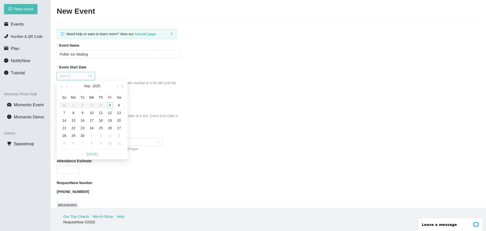
type input "09/09/2025"
type input "09/05/2025"
click at [116, 88] on button "button" at bounding box center [117, 86] width 6 height 10
type input "10/05/2025"
type input "10/06/2025"
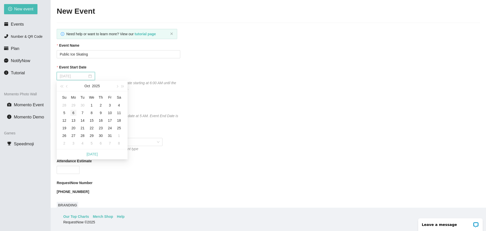
click at [75, 112] on div "6" at bounding box center [73, 113] width 6 height 6
type input "10/07/2025"
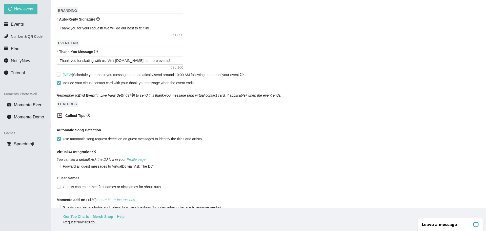
scroll to position [228, 0]
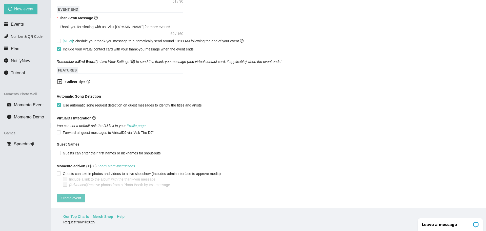
click at [81, 199] on button "Create event" at bounding box center [71, 198] width 28 height 8
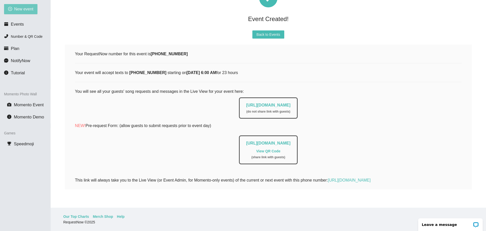
click at [18, 7] on span "New event" at bounding box center [23, 9] width 19 height 6
type textarea "https://virtualdj.com/ask/DJ_Spinz"
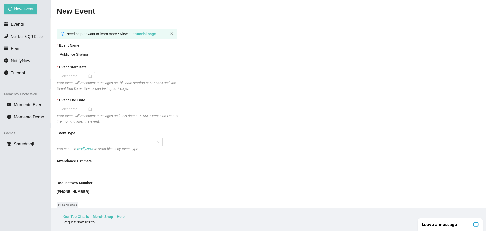
scroll to position [0, 0]
click at [91, 77] on div at bounding box center [76, 76] width 38 height 8
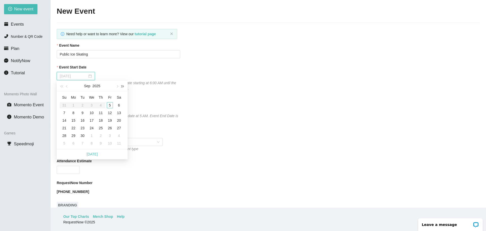
type input "09/05/2025"
click at [115, 88] on button "button" at bounding box center [117, 86] width 6 height 10
type input "10/07/2025"
click at [86, 113] on td "7" at bounding box center [82, 113] width 9 height 8
type input "10/08/2025"
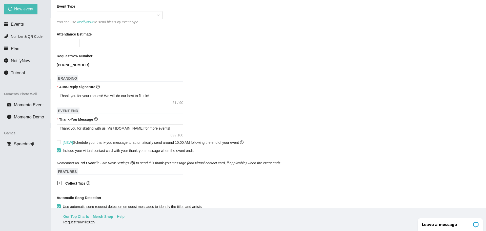
scroll to position [232, 0]
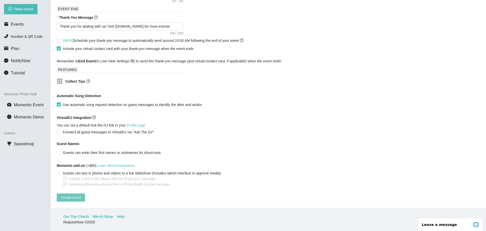
click at [74, 197] on button "Create event" at bounding box center [71, 197] width 28 height 8
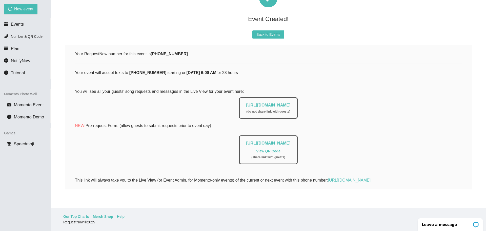
scroll to position [33, 0]
click at [18, 7] on span "New event" at bounding box center [23, 9] width 19 height 6
type textarea "https://virtualdj.com/ask/DJ_Spinz"
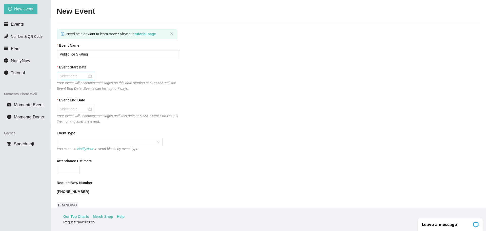
scroll to position [0, 0]
click at [91, 78] on div at bounding box center [76, 76] width 32 height 6
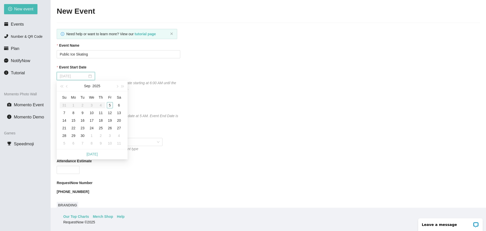
type input "09/11/2025"
click at [119, 87] on button "button" at bounding box center [117, 86] width 6 height 10
type input "10/09/2025"
click at [102, 115] on div "9" at bounding box center [101, 113] width 6 height 6
type input "10/10/2025"
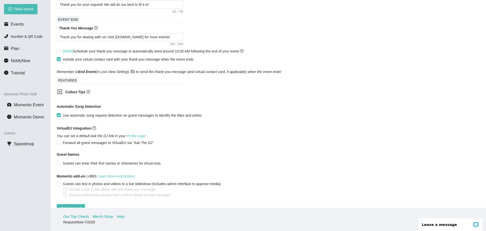
scroll to position [232, 0]
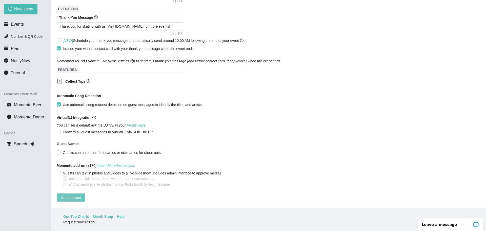
click at [71, 195] on span "Create event" at bounding box center [71, 198] width 20 height 6
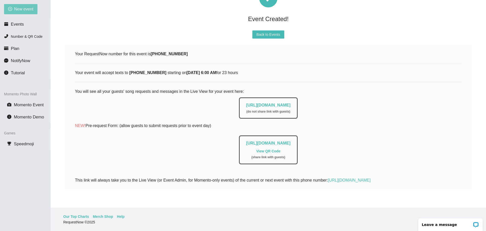
click at [21, 13] on button "New event" at bounding box center [20, 9] width 33 height 10
type textarea "https://virtualdj.com/ask/DJ_Spinz"
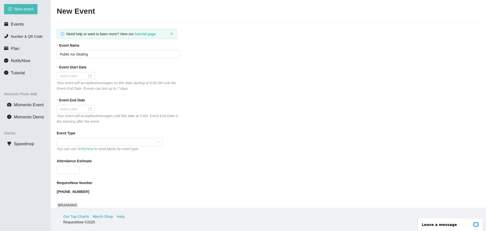
scroll to position [0, 0]
click at [89, 74] on div at bounding box center [76, 76] width 32 height 6
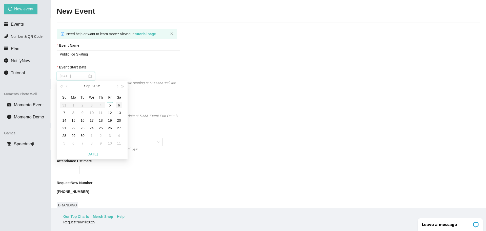
type input "09/06/2025"
click at [116, 85] on button "button" at bounding box center [117, 86] width 6 height 10
type input "10/10/2025"
click at [110, 112] on div "10" at bounding box center [110, 113] width 6 height 6
type input "10/11/2025"
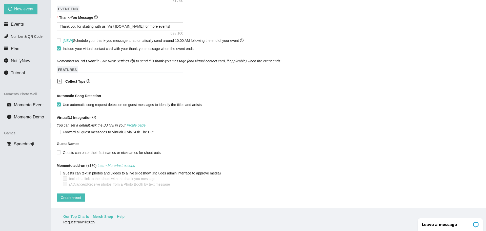
scroll to position [232, 0]
click at [79, 196] on span "Create event" at bounding box center [71, 198] width 20 height 6
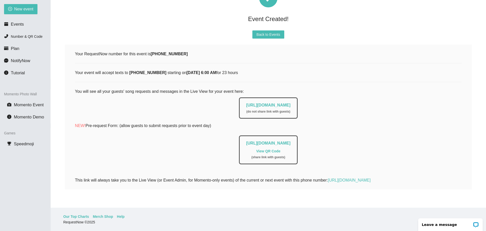
scroll to position [33, 0]
click at [15, 10] on span "New event" at bounding box center [23, 9] width 19 height 6
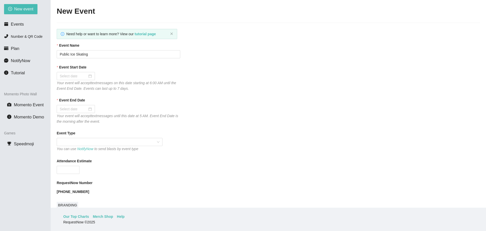
type textarea "https://virtualdj.com/ask/DJ_Spinz"
click at [88, 74] on div at bounding box center [76, 76] width 32 height 6
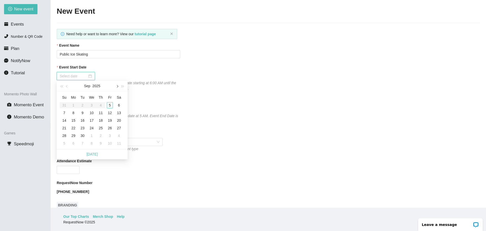
click at [119, 86] on button "button" at bounding box center [117, 86] width 6 height 10
type input "10/11/2025"
click at [118, 115] on div "11" at bounding box center [119, 113] width 6 height 6
type input "10/12/2025"
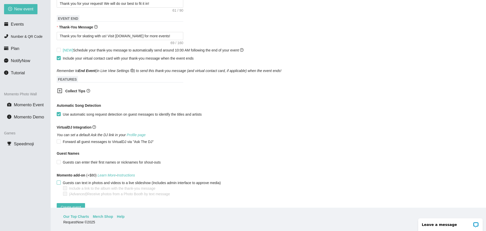
scroll to position [232, 0]
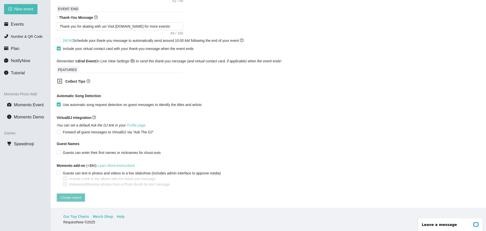
click at [82, 196] on button "Create event" at bounding box center [71, 197] width 28 height 8
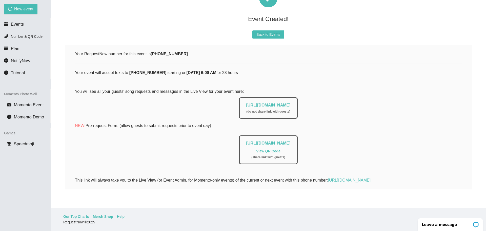
scroll to position [33, 0]
click at [14, 9] on button "New event" at bounding box center [20, 9] width 33 height 10
type textarea "https://virtualdj.com/ask/DJ_Spinz"
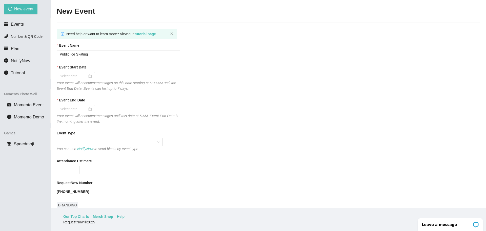
scroll to position [0, 0]
click at [92, 75] on div at bounding box center [76, 76] width 38 height 8
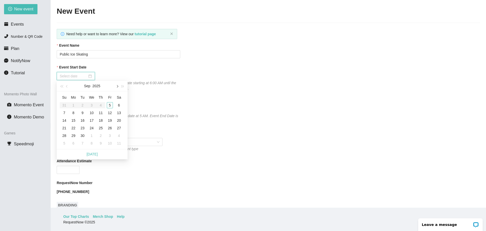
click at [117, 86] on span "button" at bounding box center [117, 86] width 3 height 3
type input "10/18/2025"
type input "10/12/2025"
click at [65, 121] on div "12" at bounding box center [64, 120] width 6 height 6
type input "10/13/2025"
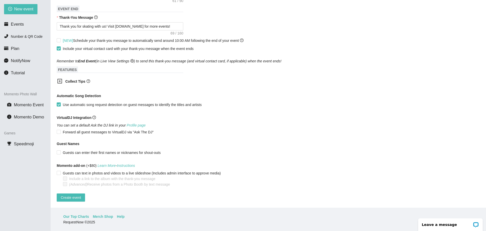
scroll to position [232, 0]
click at [77, 195] on span "Create event" at bounding box center [71, 198] width 20 height 6
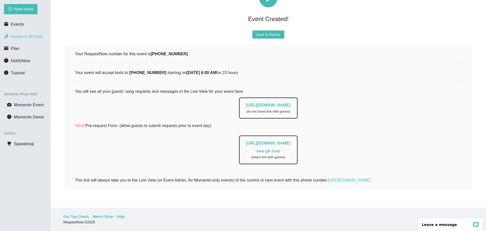
scroll to position [33, 0]
click at [24, 13] on button "New event" at bounding box center [20, 9] width 33 height 10
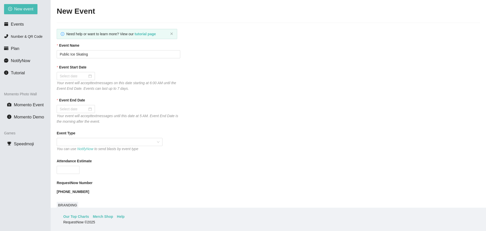
type textarea "https://virtualdj.com/ask/DJ_Spinz"
click at [87, 74] on div at bounding box center [76, 76] width 32 height 6
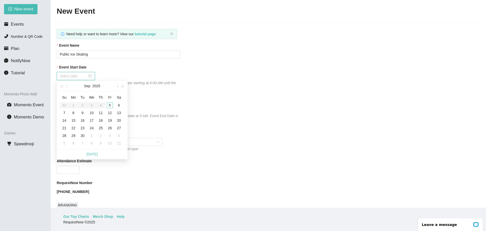
scroll to position [0, 0]
type input "09/05/2025"
click at [116, 85] on button "button" at bounding box center [117, 86] width 6 height 10
type input "10/30/2025"
type input "10/13/2025"
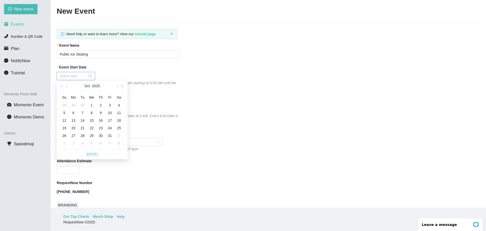
click at [17, 25] on span "Events" at bounding box center [17, 24] width 13 height 5
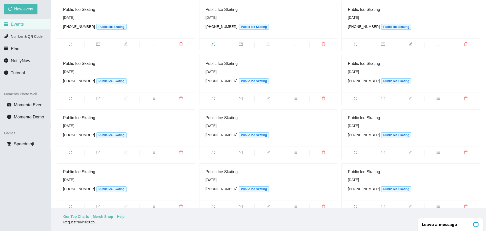
scroll to position [380, 0]
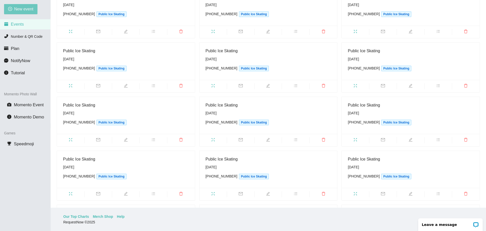
click at [23, 6] on span "New event" at bounding box center [23, 9] width 19 height 6
type textarea "https://virtualdj.com/ask/DJ_Spinz"
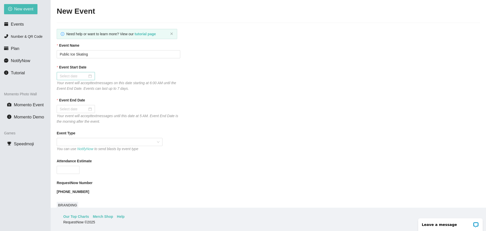
click at [88, 78] on div at bounding box center [76, 76] width 32 height 6
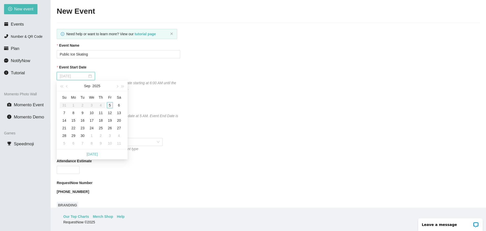
type input "09/05/2025"
type input "09/09/2025"
click at [117, 85] on span "button" at bounding box center [117, 86] width 3 height 3
type input "10/03/2025"
click at [109, 106] on div "3" at bounding box center [110, 105] width 6 height 6
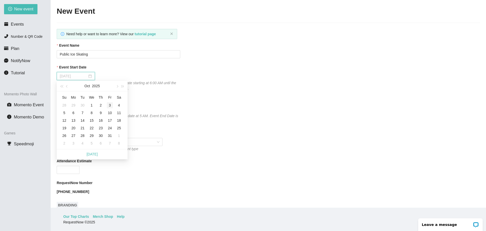
type input "10/04/2025"
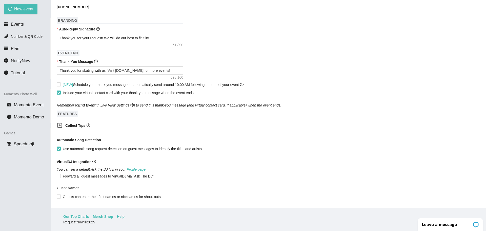
scroll to position [232, 0]
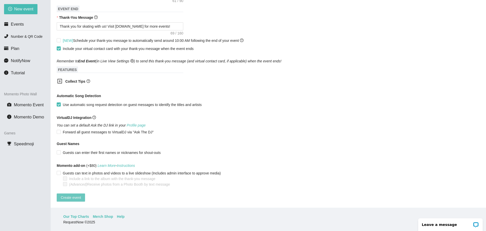
click at [61, 195] on button "Create event" at bounding box center [71, 197] width 28 height 8
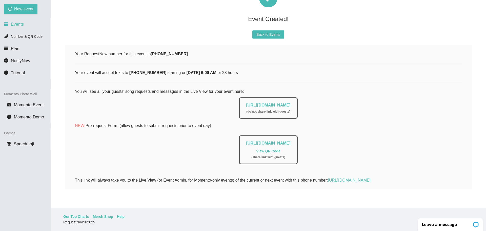
click at [4, 27] on li "Events" at bounding box center [25, 24] width 50 height 10
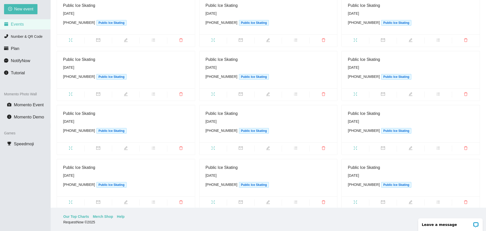
scroll to position [485, 0]
